Goal: Task Accomplishment & Management: Manage account settings

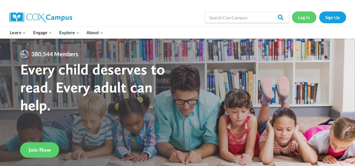
click at [304, 20] on link "Log In" at bounding box center [304, 16] width 24 height 11
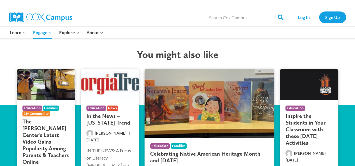
scroll to position [1034, 0]
click at [303, 18] on link "Log In" at bounding box center [304, 16] width 24 height 11
